Goal: Information Seeking & Learning: Learn about a topic

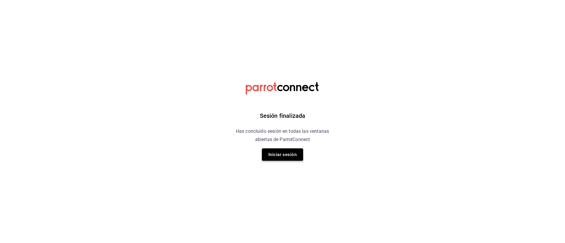
click at [282, 152] on button "Iniciar sesión" at bounding box center [282, 155] width 41 height 12
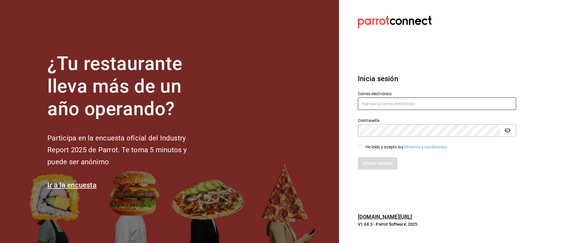
click at [410, 102] on input "text" at bounding box center [437, 104] width 158 height 12
type input "lomeedgar@gmail.com"
click at [376, 144] on div "He leído y acepto los Términos y condiciones." at bounding box center [407, 147] width 82 height 6
click at [363, 145] on input "He leído y acepto los Términos y condiciones." at bounding box center [360, 147] width 5 height 5
checkbox input "true"
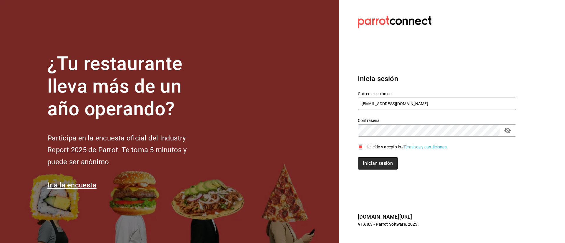
click at [369, 164] on button "Iniciar sesión" at bounding box center [378, 163] width 40 height 12
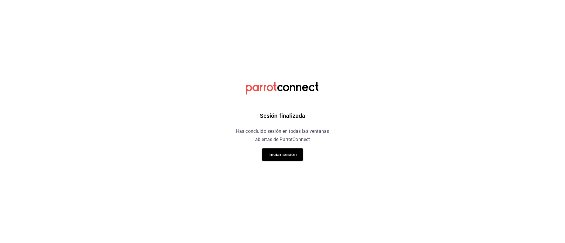
click at [283, 163] on div "Sesión finalizada Has concluido sesión en todas las ventanas abiertas de Parrot…" at bounding box center [282, 121] width 149 height 243
click at [284, 156] on button "Iniciar sesión" at bounding box center [282, 155] width 41 height 12
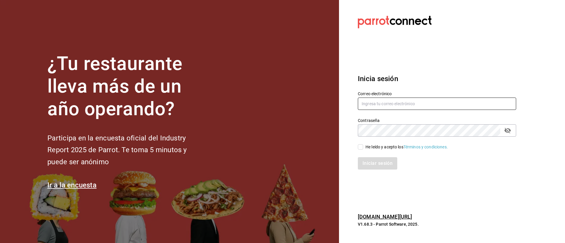
click at [389, 103] on input "text" at bounding box center [437, 104] width 158 height 12
type input "[EMAIL_ADDRESS][DOMAIN_NAME]"
click at [362, 147] on input "He leído y acepto los Términos y condiciones." at bounding box center [360, 147] width 5 height 5
checkbox input "true"
click at [378, 162] on button "Iniciar sesión" at bounding box center [378, 163] width 40 height 12
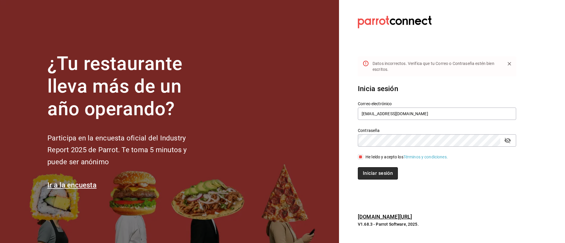
click at [378, 167] on button "Iniciar sesión" at bounding box center [378, 173] width 40 height 12
click at [506, 142] on icon "passwordField" at bounding box center [507, 141] width 6 height 6
click at [358, 167] on button "Iniciar sesión" at bounding box center [377, 173] width 39 height 12
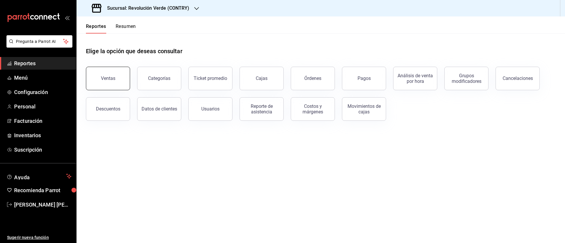
click at [118, 78] on button "Ventas" at bounding box center [108, 79] width 44 height 24
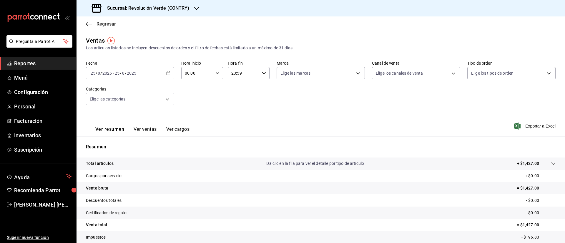
click at [94, 25] on span "Regresar" at bounding box center [101, 24] width 30 height 6
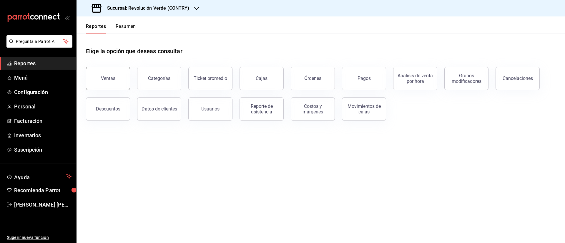
click at [110, 86] on button "Ventas" at bounding box center [108, 79] width 44 height 24
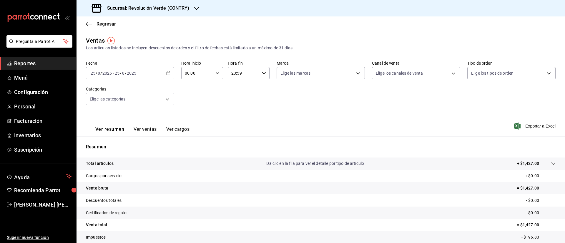
click at [151, 130] on button "Ver ventas" at bounding box center [145, 132] width 23 height 10
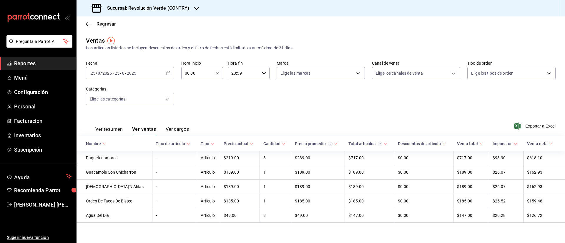
click at [169, 72] on div "2025-08-25 25 / 8 / 2025 - 2025-08-25 25 / 8 / 2025" at bounding box center [130, 73] width 88 height 12
click at [115, 140] on li "Rango de fechas" at bounding box center [113, 143] width 55 height 13
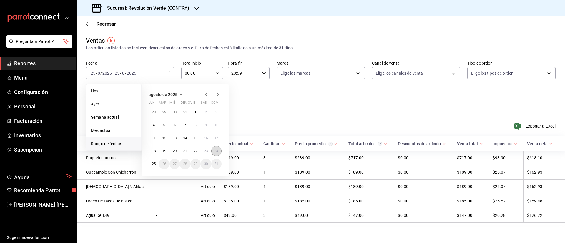
click at [215, 152] on abbr "24" at bounding box center [217, 151] width 4 height 4
click at [185, 134] on button "14" at bounding box center [185, 138] width 10 height 11
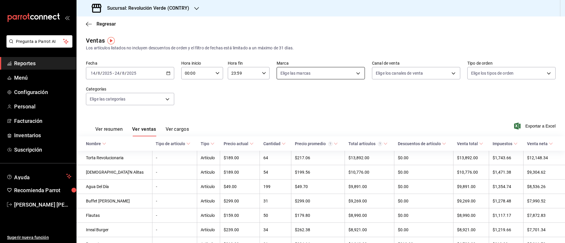
click at [342, 71] on body "Pregunta a Parrot AI Reportes Menú Configuración Personal Facturación Inventari…" at bounding box center [282, 121] width 565 height 243
click at [342, 71] on div at bounding box center [282, 121] width 565 height 243
click at [416, 73] on body "Pregunta a Parrot AI Reportes Menú Configuración Personal Facturación Inventari…" at bounding box center [282, 121] width 565 height 243
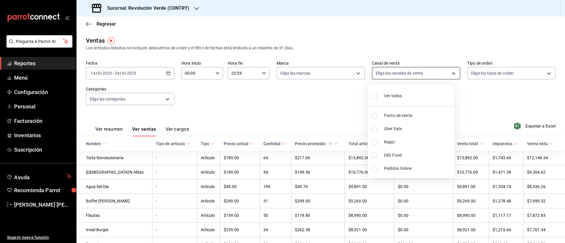
click at [416, 73] on div at bounding box center [282, 121] width 565 height 243
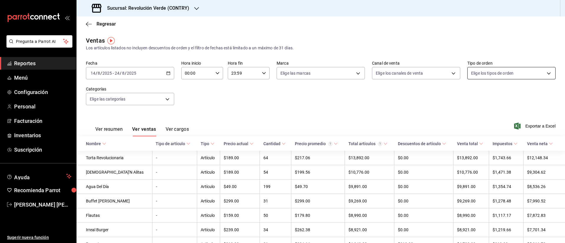
click at [492, 73] on body "Pregunta a Parrot AI Reportes Menú Configuración Personal Facturación Inventari…" at bounding box center [282, 121] width 565 height 243
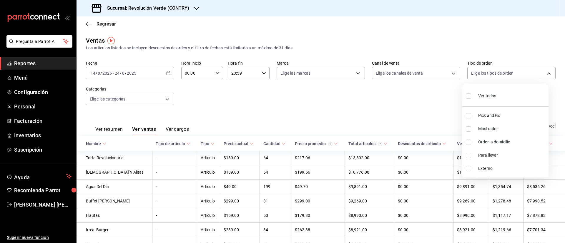
click at [169, 95] on div at bounding box center [282, 121] width 565 height 243
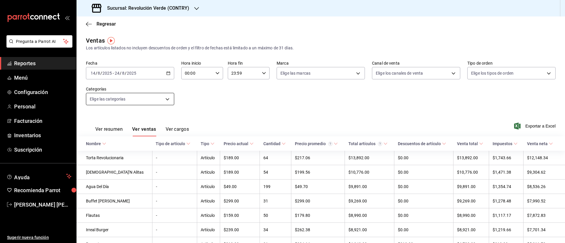
click at [165, 97] on body "Pregunta a Parrot AI Reportes Menú Configuración Personal Facturación Inventari…" at bounding box center [282, 121] width 565 height 243
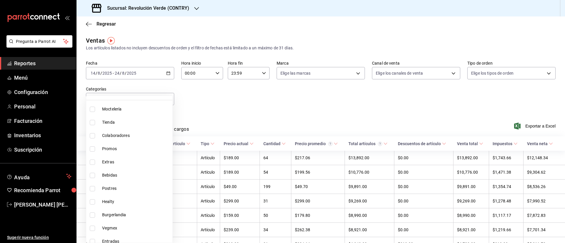
scroll to position [32, 0]
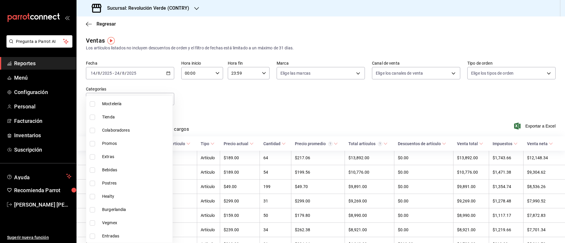
click at [112, 208] on span "Burgerlandia" at bounding box center [136, 210] width 68 height 6
type input "bfb3d5d8-6f56-4bf4-b264-ba9240a763da"
checkbox input "true"
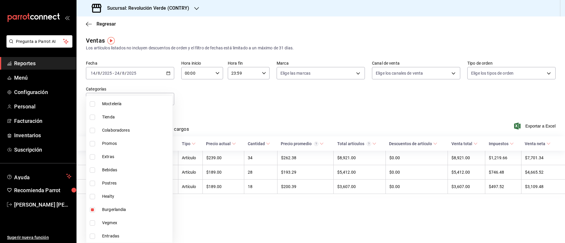
click at [98, 196] on li "Healty" at bounding box center [129, 196] width 86 height 13
type input "bfb3d5d8-6f56-4bf4-b264-ba9240a763da,8824271f-f226-4808-a39c-940539a388cc"
checkbox input "true"
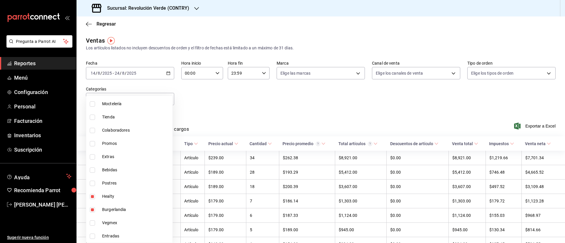
click at [314, 111] on div at bounding box center [282, 121] width 565 height 243
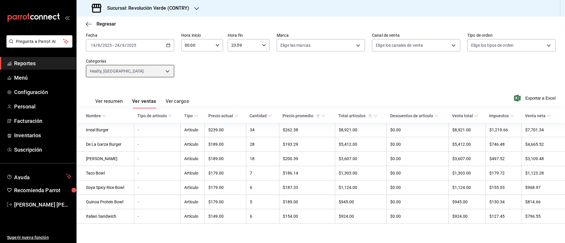
scroll to position [32, 0]
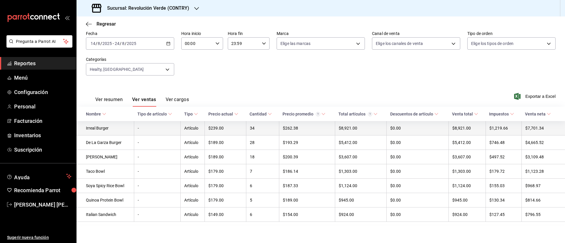
click at [160, 122] on td "-" at bounding box center [157, 128] width 47 height 14
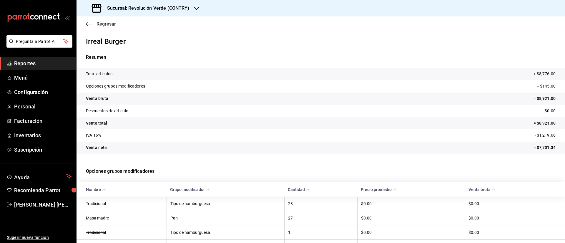
click at [97, 24] on span "Regresar" at bounding box center [106, 24] width 19 height 6
click at [92, 22] on icon "button" at bounding box center [89, 23] width 6 height 5
click at [99, 26] on span "Regresar" at bounding box center [106, 24] width 19 height 6
click at [88, 21] on icon "button" at bounding box center [89, 23] width 6 height 5
click at [104, 24] on span "Regresar" at bounding box center [106, 24] width 19 height 6
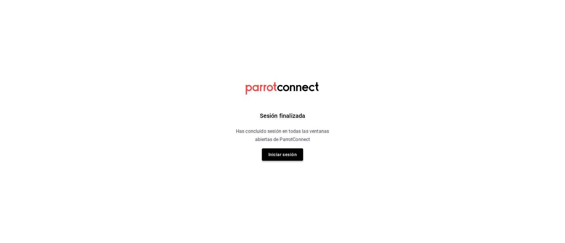
click at [290, 154] on button "Iniciar sesión" at bounding box center [282, 155] width 41 height 12
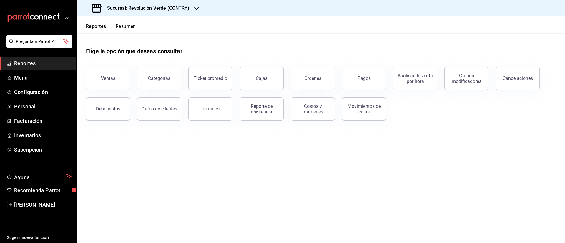
click at [207, 243] on html "Pregunta a Parrot AI Reportes Menú Configuración Personal Facturación Inventari…" at bounding box center [282, 121] width 565 height 243
click at [0, 206] on link "[PERSON_NAME]" at bounding box center [38, 205] width 76 height 13
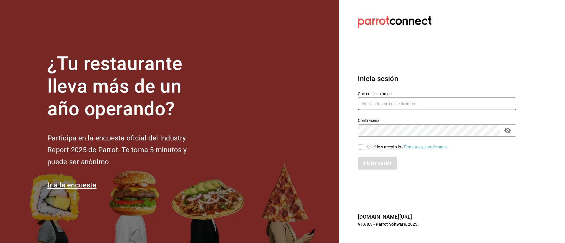
click at [390, 109] on input "text" at bounding box center [437, 104] width 158 height 12
type input "[EMAIL_ADDRESS][DOMAIN_NAME]"
click at [385, 146] on div "He leído y acepto los Términos y condiciones." at bounding box center [407, 147] width 82 height 6
click at [363, 146] on input "He leído y acepto los Términos y condiciones." at bounding box center [360, 147] width 5 height 5
checkbox input "true"
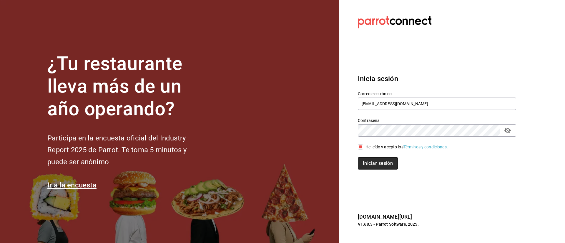
click at [381, 162] on button "Iniciar sesión" at bounding box center [378, 163] width 40 height 12
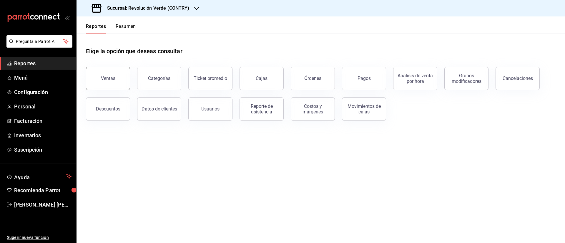
click at [122, 72] on button "Ventas" at bounding box center [108, 79] width 44 height 24
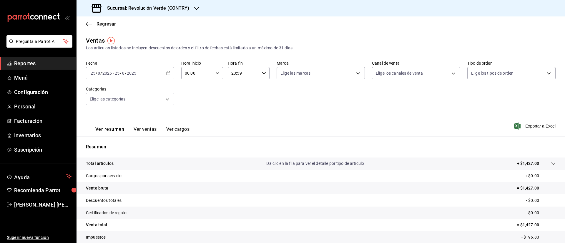
click at [149, 129] on button "Ver ventas" at bounding box center [145, 132] width 23 height 10
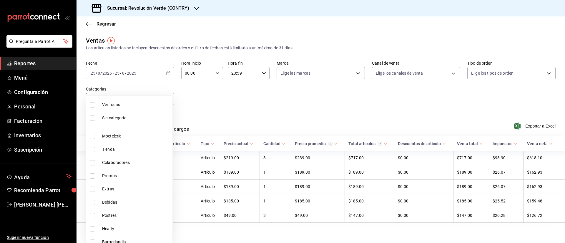
click at [153, 94] on body "Pregunta a Parrot AI Reportes Menú Configuración Personal Facturación Inventari…" at bounding box center [282, 121] width 565 height 243
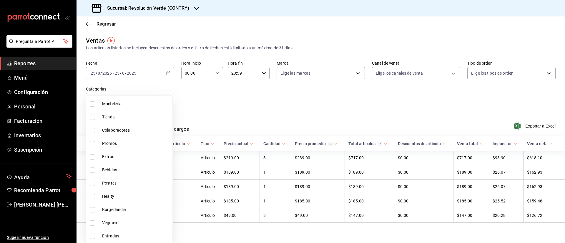
click at [123, 211] on span "Burgerlandia" at bounding box center [136, 210] width 68 height 6
type input "bfb3d5d8-6f56-4bf4-b264-ba9240a763da"
checkbox input "true"
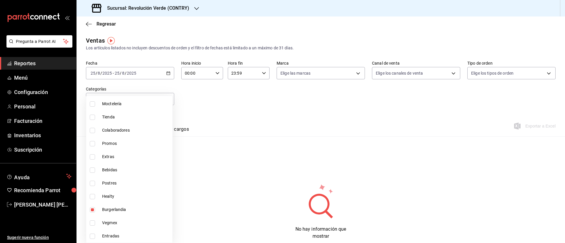
click at [114, 197] on span "Healty" at bounding box center [136, 197] width 68 height 6
type input "bfb3d5d8-6f56-4bf4-b264-ba9240a763da,8824271f-f226-4808-a39c-940539a388cc"
checkbox input "true"
click at [118, 221] on span "Vegmex" at bounding box center [136, 223] width 68 height 6
type input "bfb3d5d8-6f56-4bf4-b264-ba9240a763da,8824271f-f226-4808-a39c-940539a388cc,8aa52…"
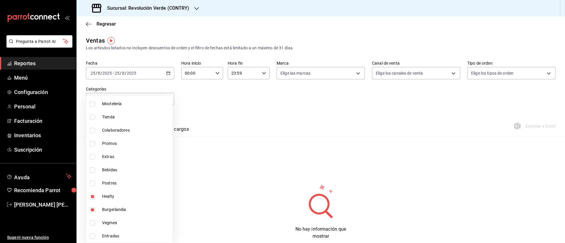
checkbox input "true"
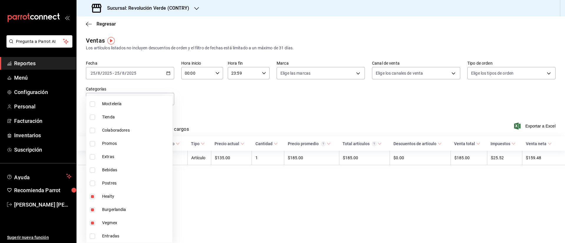
click at [136, 159] on span "Extras" at bounding box center [136, 157] width 68 height 6
type input "bfb3d5d8-6f56-4bf4-b264-ba9240a763da,8824271f-f226-4808-a39c-940539a388cc,8aa52…"
checkbox input "true"
click at [235, 182] on div at bounding box center [282, 121] width 565 height 243
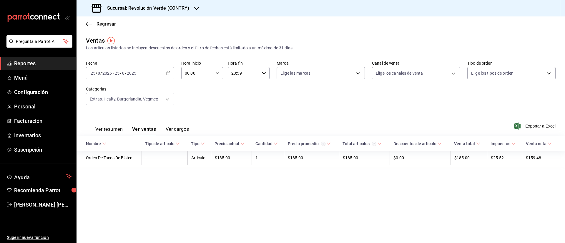
click at [157, 74] on div "[DATE] [DATE] - [DATE] [DATE]" at bounding box center [130, 73] width 88 height 12
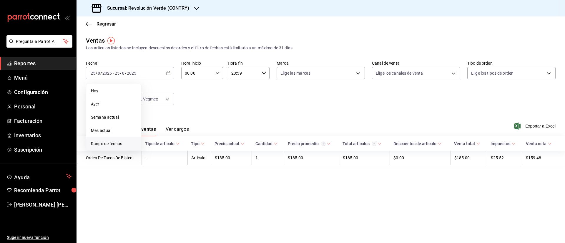
click at [119, 139] on li "Rango de fechas" at bounding box center [113, 143] width 55 height 13
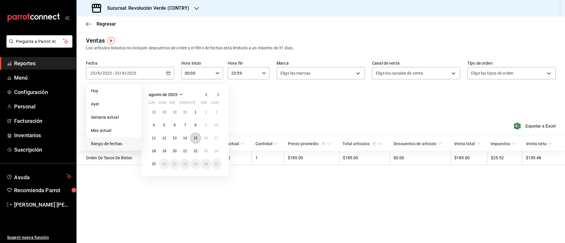
click at [198, 135] on button "15" at bounding box center [195, 138] width 10 height 11
click at [216, 153] on button "24" at bounding box center [216, 151] width 10 height 11
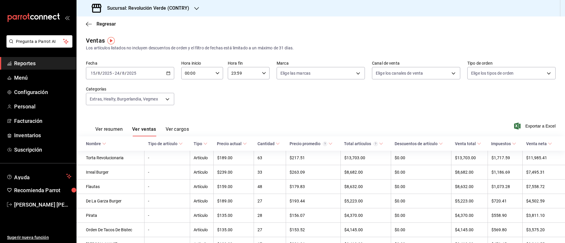
click at [163, 72] on div "[DATE] [DATE] - [DATE] [DATE]" at bounding box center [130, 73] width 88 height 12
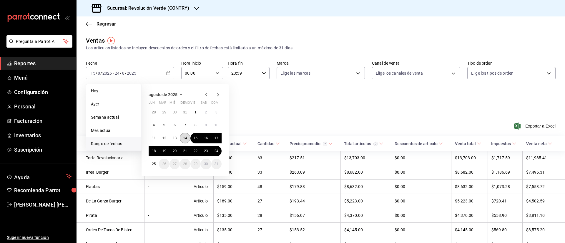
click at [182, 138] on button "14" at bounding box center [185, 138] width 10 height 11
click at [217, 151] on abbr "24" at bounding box center [217, 151] width 4 height 4
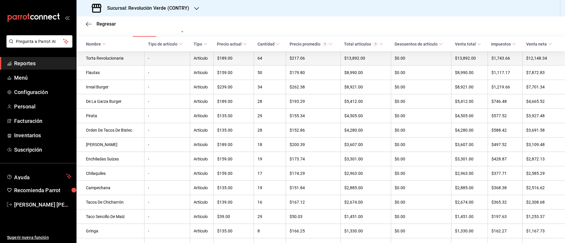
scroll to position [101, 0]
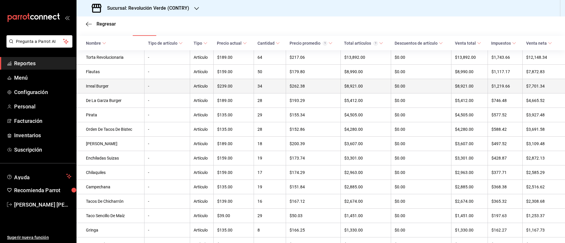
click at [185, 89] on td "-" at bounding box center [168, 86] width 46 height 14
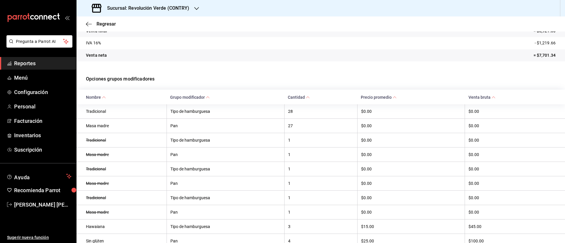
scroll to position [124, 0]
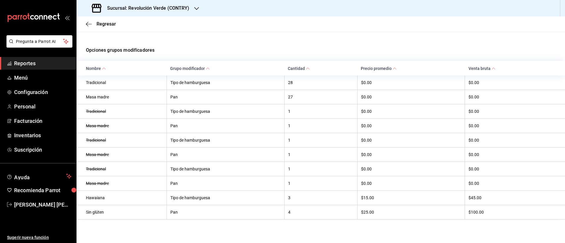
click at [102, 21] on div "Regresar" at bounding box center [321, 23] width 489 height 15
click at [95, 25] on span "Regresar" at bounding box center [101, 24] width 30 height 6
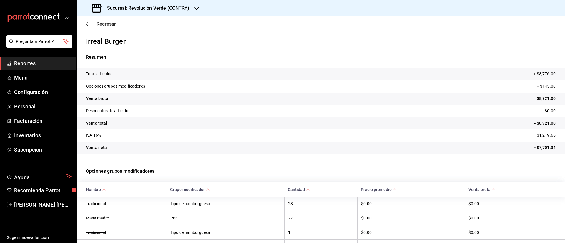
click at [111, 24] on span "Regresar" at bounding box center [106, 24] width 19 height 6
click at [44, 65] on span "Reportes" at bounding box center [42, 63] width 57 height 8
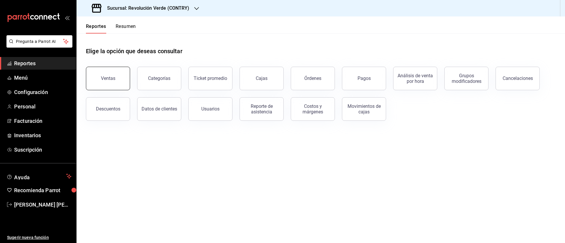
click at [120, 83] on button "Ventas" at bounding box center [108, 79] width 44 height 24
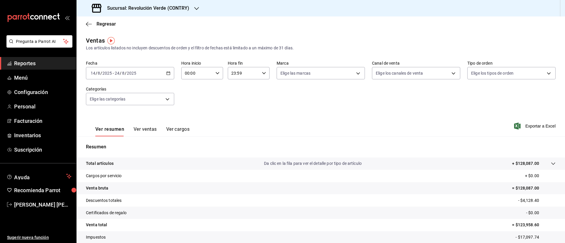
click at [152, 132] on button "Ver ventas" at bounding box center [145, 132] width 23 height 10
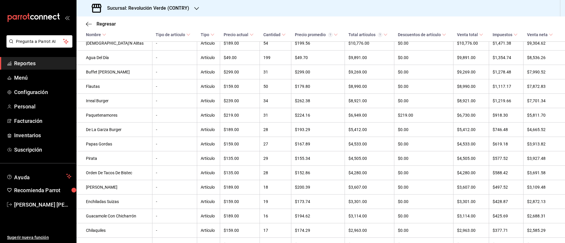
scroll to position [151, 0]
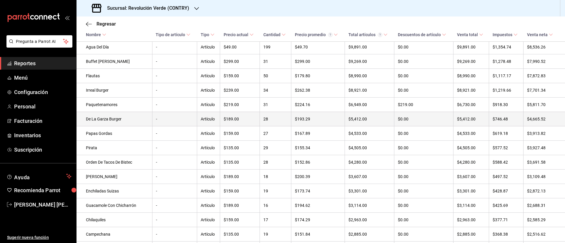
click at [162, 116] on td "-" at bounding box center [174, 119] width 45 height 14
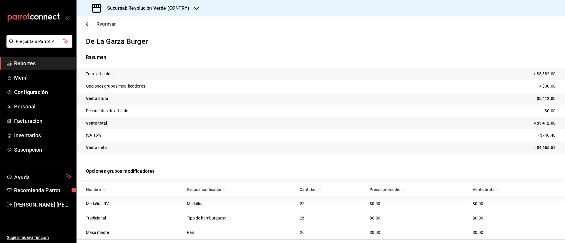
click at [104, 25] on span "Regresar" at bounding box center [106, 24] width 19 height 6
click at [23, 63] on span "Reportes" at bounding box center [42, 63] width 57 height 8
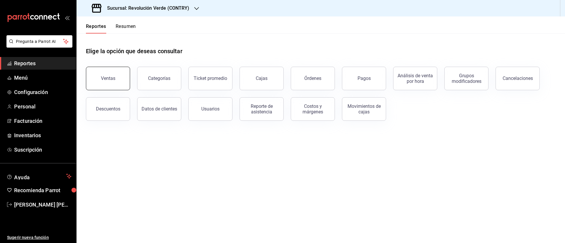
click at [116, 76] on button "Ventas" at bounding box center [108, 79] width 44 height 24
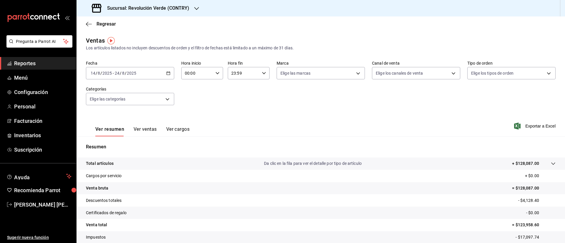
click at [153, 129] on button "Ver ventas" at bounding box center [145, 132] width 23 height 10
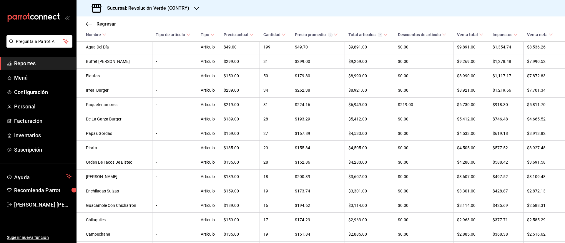
scroll to position [151, 0]
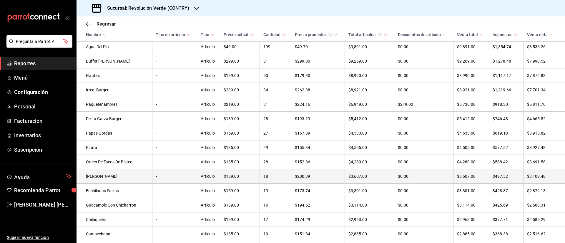
click at [152, 182] on td "-" at bounding box center [174, 177] width 45 height 14
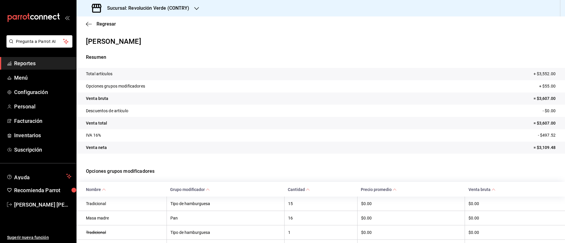
scroll to position [65, 0]
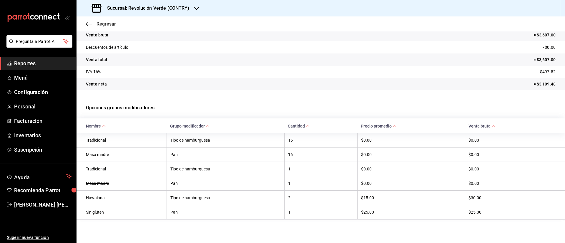
click at [98, 24] on span "Regresar" at bounding box center [106, 24] width 19 height 6
click at [36, 66] on span "Reportes" at bounding box center [42, 63] width 57 height 8
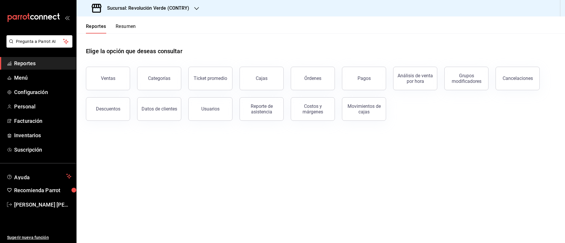
click at [134, 89] on div "Categorías" at bounding box center [155, 75] width 51 height 31
click at [117, 80] on button "Ventas" at bounding box center [108, 79] width 44 height 24
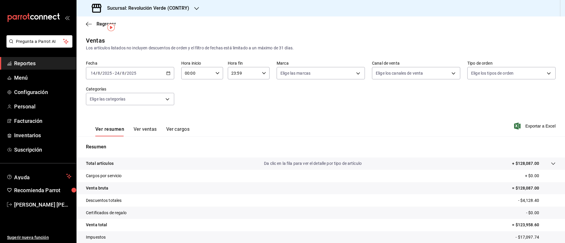
scroll to position [39, 0]
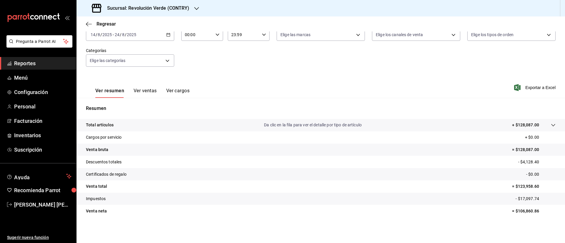
click at [142, 91] on button "Ver ventas" at bounding box center [145, 93] width 23 height 10
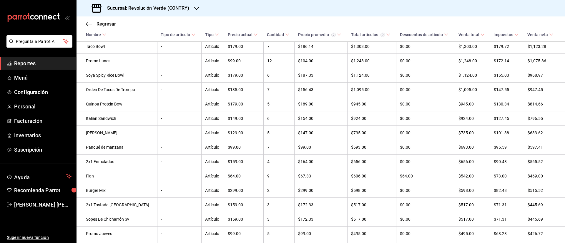
scroll to position [429, 0]
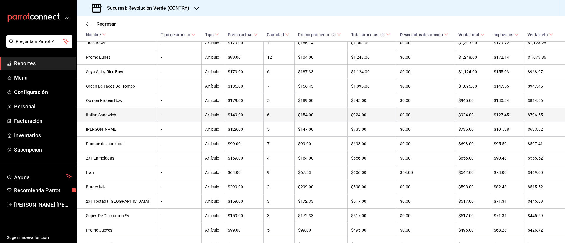
click at [112, 122] on td "Italian Sandwich" at bounding box center [117, 115] width 81 height 14
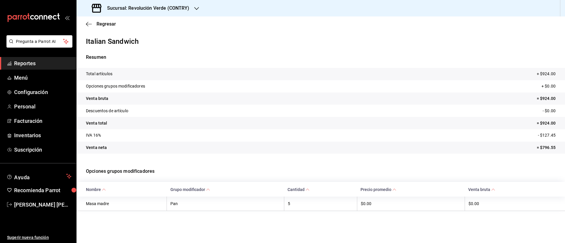
click at [47, 66] on span "Reportes" at bounding box center [42, 63] width 57 height 8
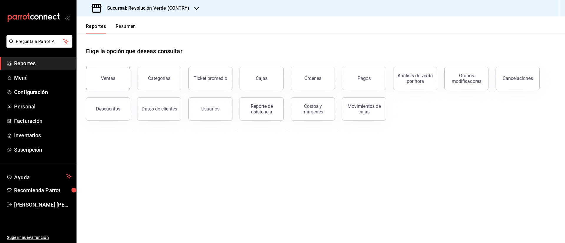
click at [130, 79] on div "Ventas" at bounding box center [104, 75] width 51 height 31
click at [124, 80] on button "Ventas" at bounding box center [108, 79] width 44 height 24
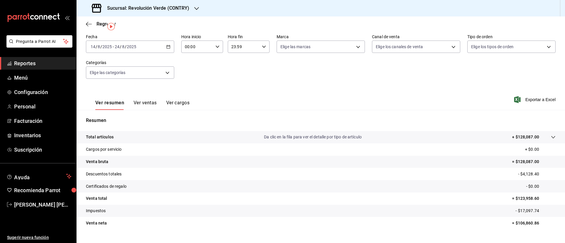
scroll to position [39, 0]
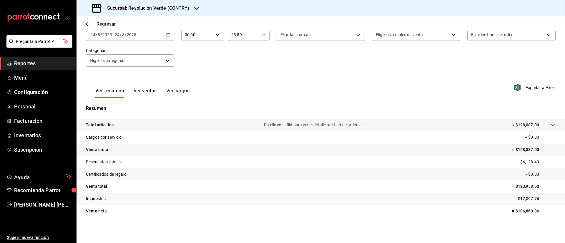
click at [150, 90] on button "Ver ventas" at bounding box center [145, 93] width 23 height 10
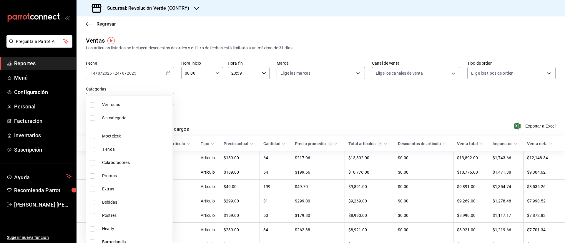
click at [170, 98] on body "Pregunta a Parrot AI Reportes Menú Configuración Personal Facturación Inventari…" at bounding box center [282, 121] width 565 height 243
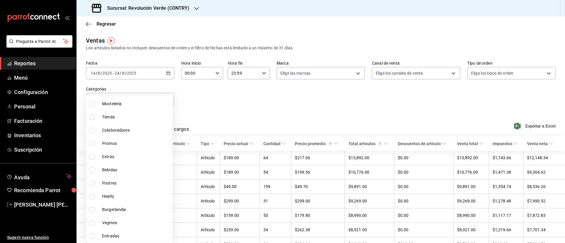
click at [109, 155] on span "Extras" at bounding box center [136, 157] width 68 height 6
type input "a2640095-2ae5-4620-b113-58b25b724402"
checkbox input "true"
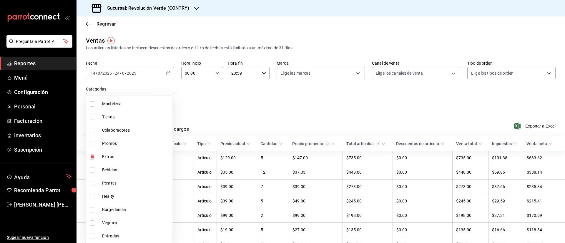
click at [214, 142] on div at bounding box center [282, 121] width 565 height 243
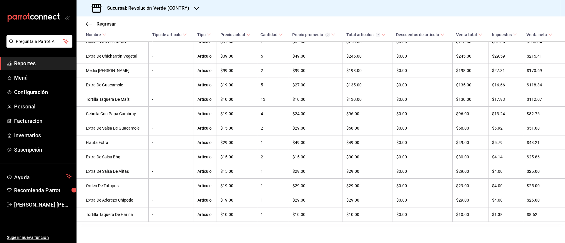
scroll to position [161, 0]
click at [90, 24] on icon "button" at bounding box center [89, 23] width 6 height 5
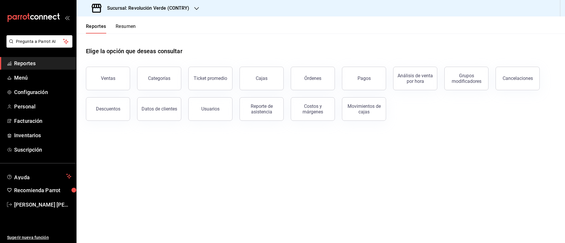
click at [122, 24] on button "Resumen" at bounding box center [126, 29] width 20 height 10
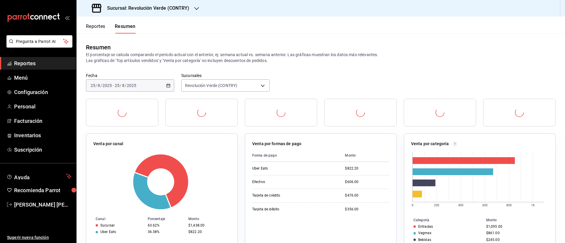
click at [102, 22] on div "Reportes Resumen" at bounding box center [106, 24] width 59 height 17
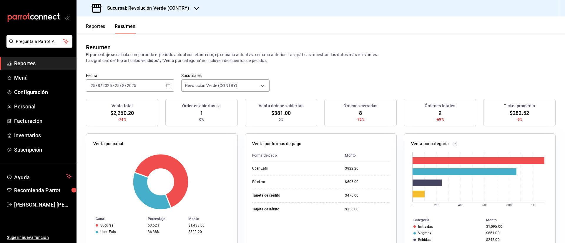
click at [99, 28] on button "Reportes" at bounding box center [95, 29] width 19 height 10
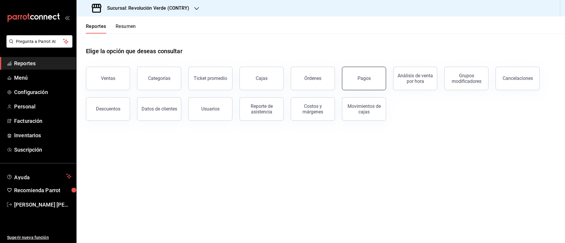
click at [349, 84] on button "Pagos" at bounding box center [364, 79] width 44 height 24
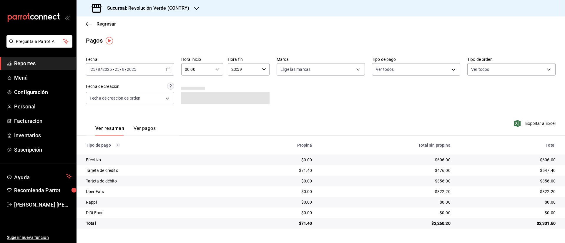
click at [167, 71] on \(Stroke\) "button" at bounding box center [169, 69] width 4 height 3
click at [109, 102] on span "Ayer" at bounding box center [114, 100] width 46 height 6
